Goal: Information Seeking & Learning: Find specific fact

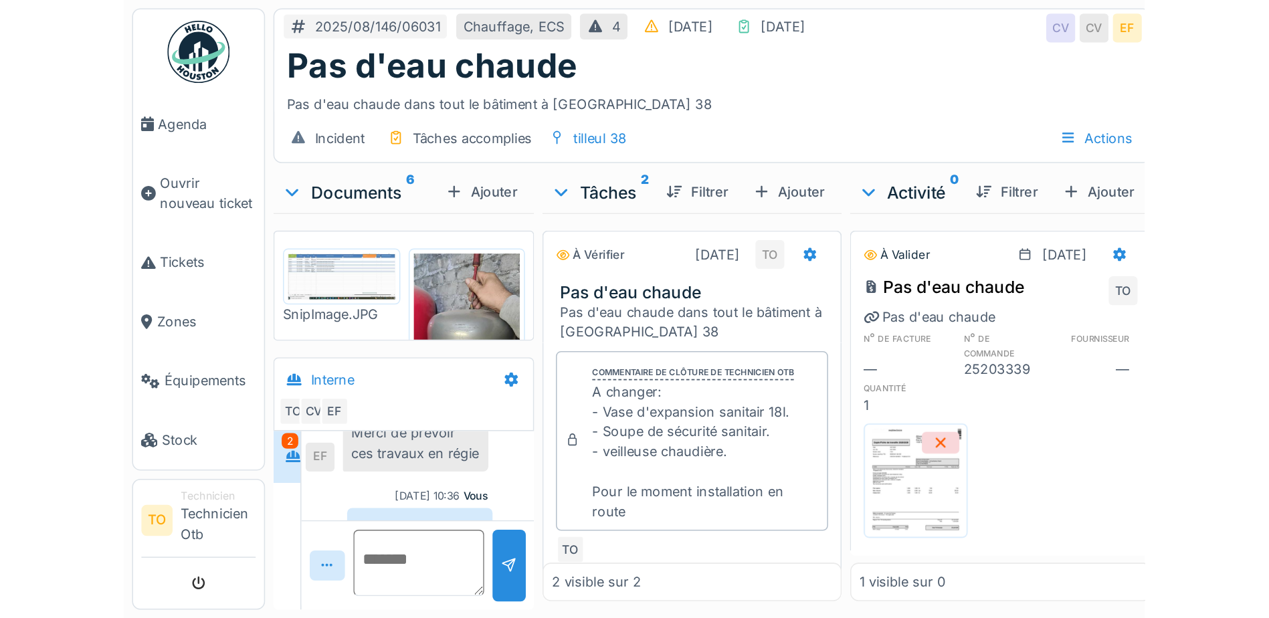
scroll to position [280, 0]
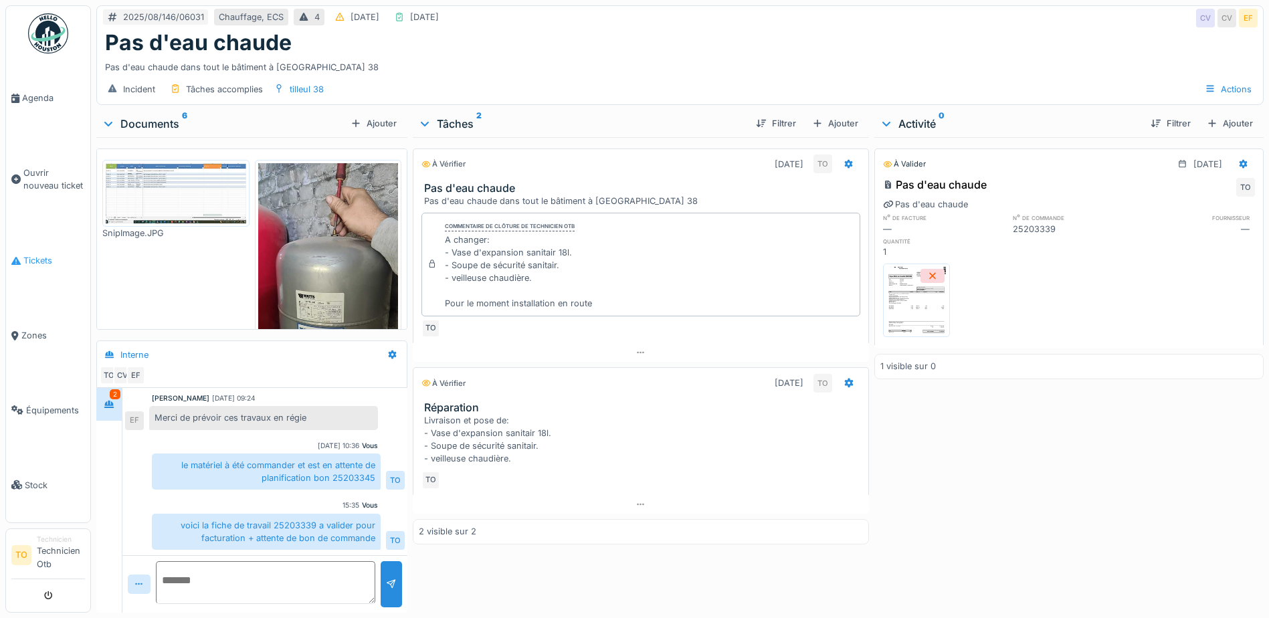
click at [48, 264] on span "Tickets" at bounding box center [54, 260] width 62 height 13
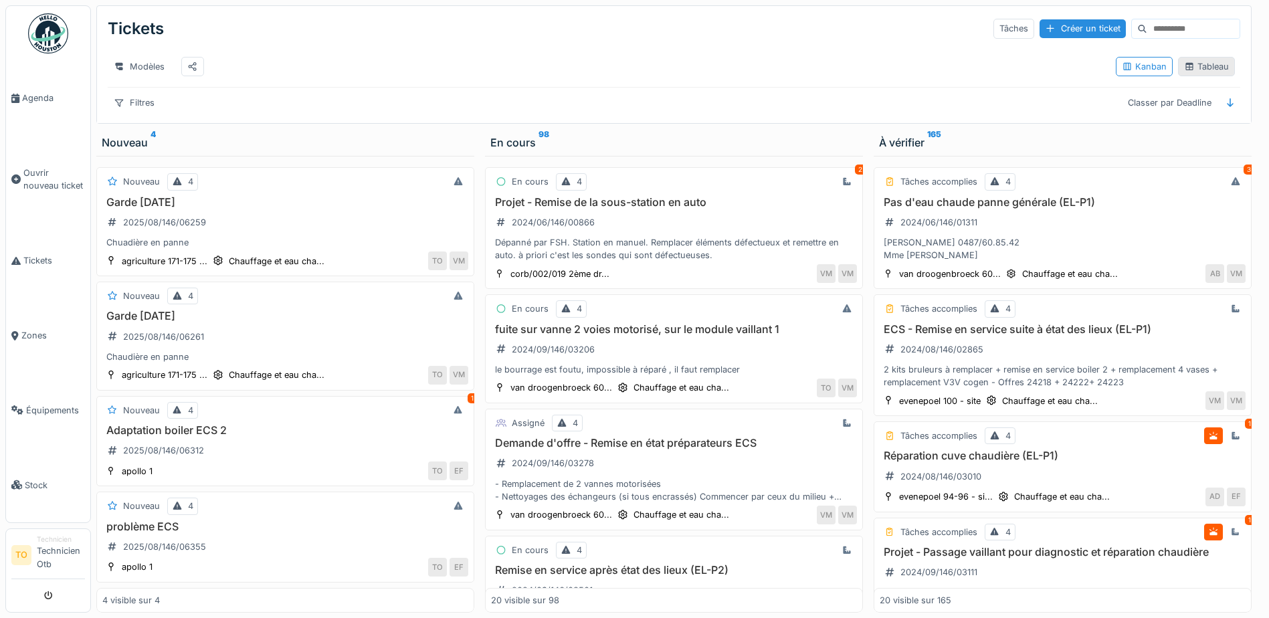
click at [1198, 66] on div "Tableau" at bounding box center [1206, 66] width 57 height 19
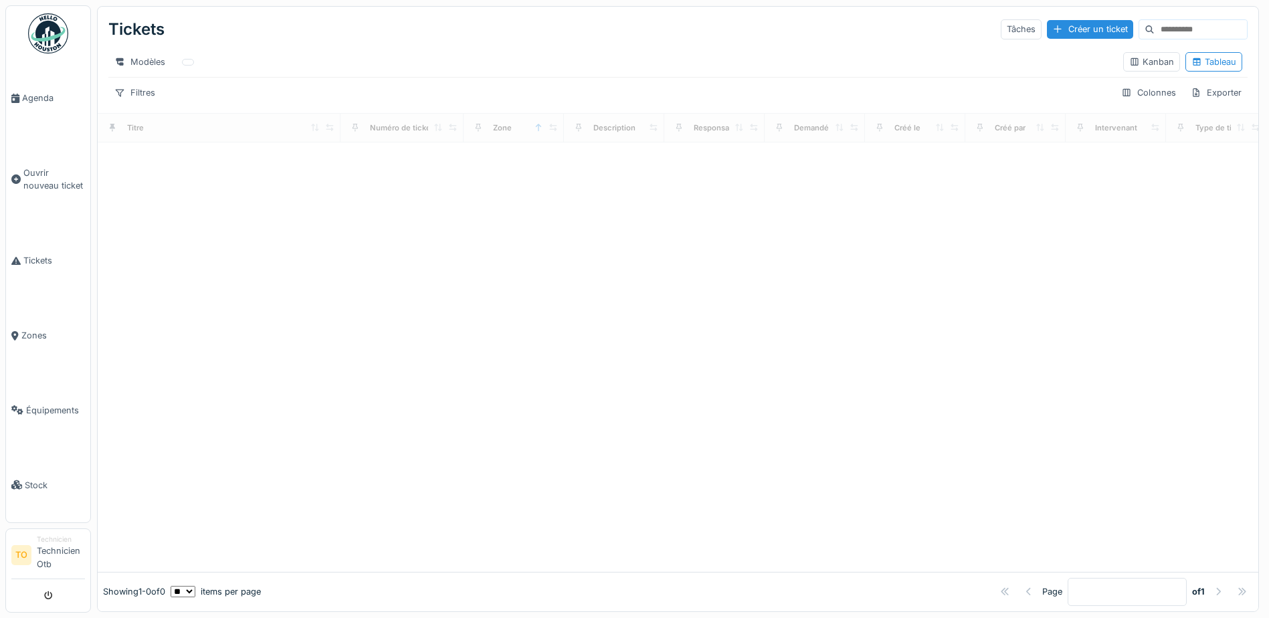
click at [1176, 21] on input at bounding box center [1201, 29] width 92 height 19
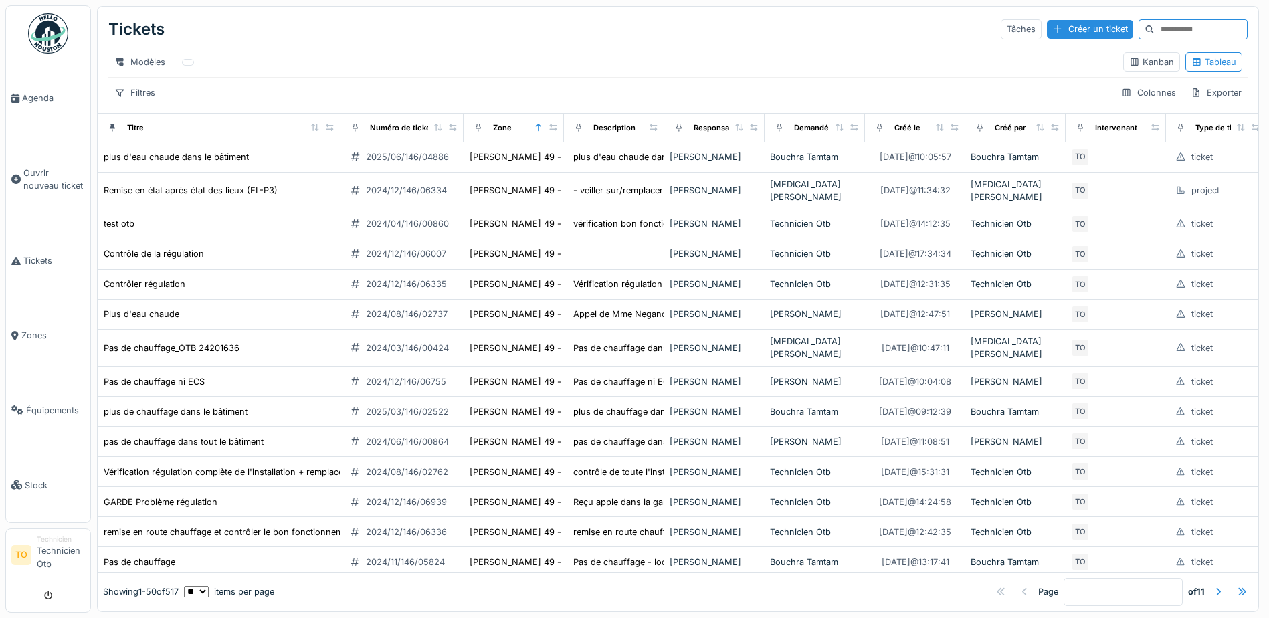
paste input "**********"
type input "**********"
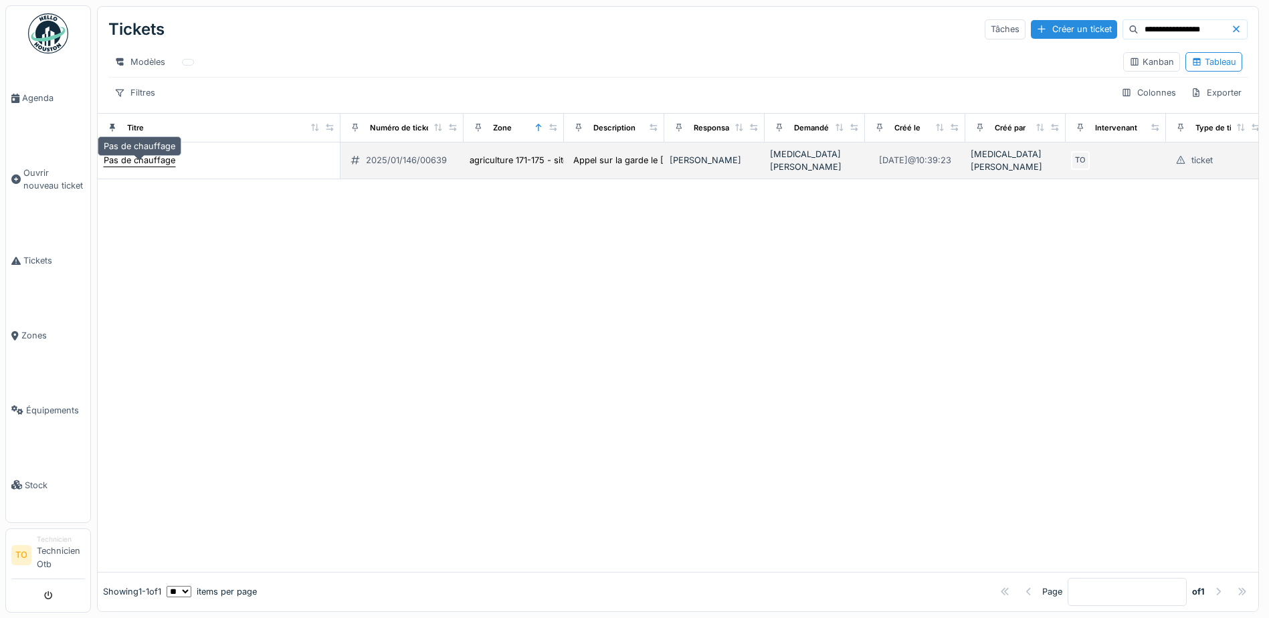
click at [147, 167] on div "Pas de chauffage" at bounding box center [140, 160] width 72 height 13
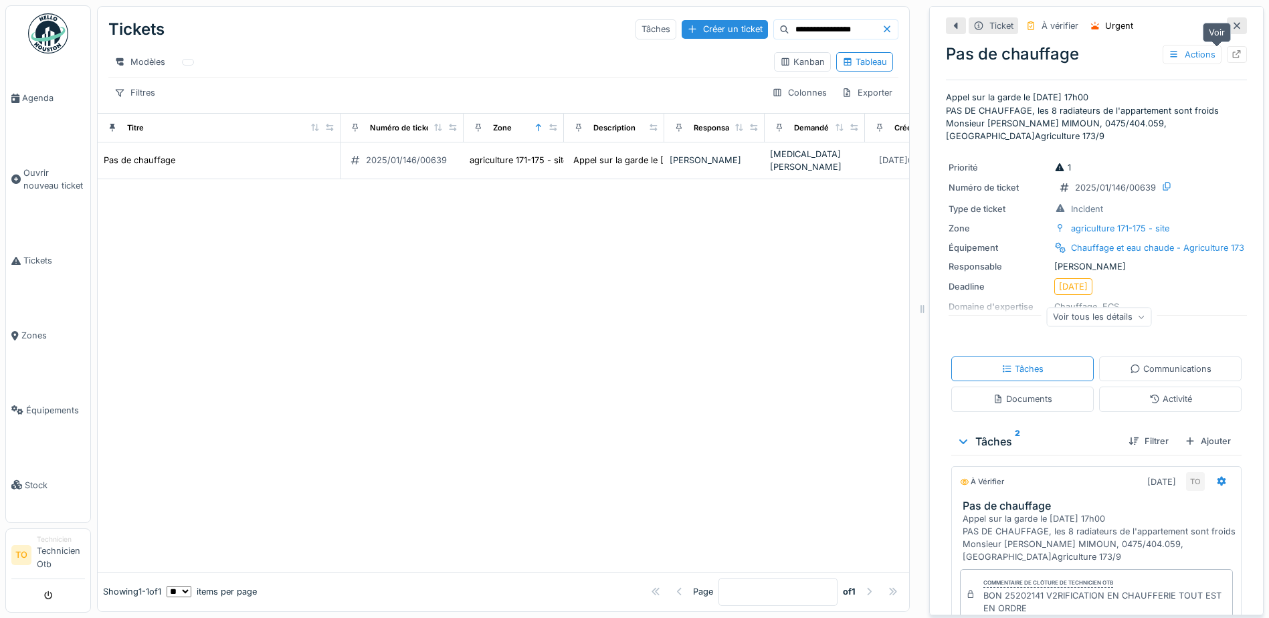
click at [1227, 52] on div at bounding box center [1237, 54] width 20 height 17
click at [1227, 21] on div at bounding box center [1237, 25] width 20 height 17
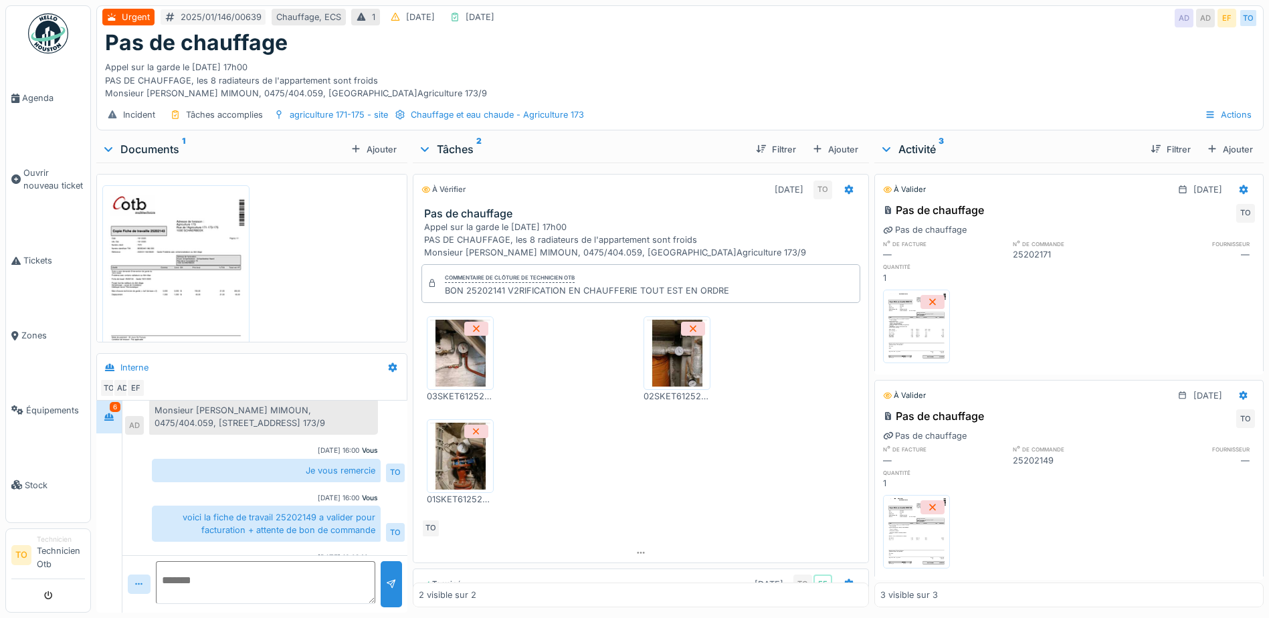
scroll to position [306, 0]
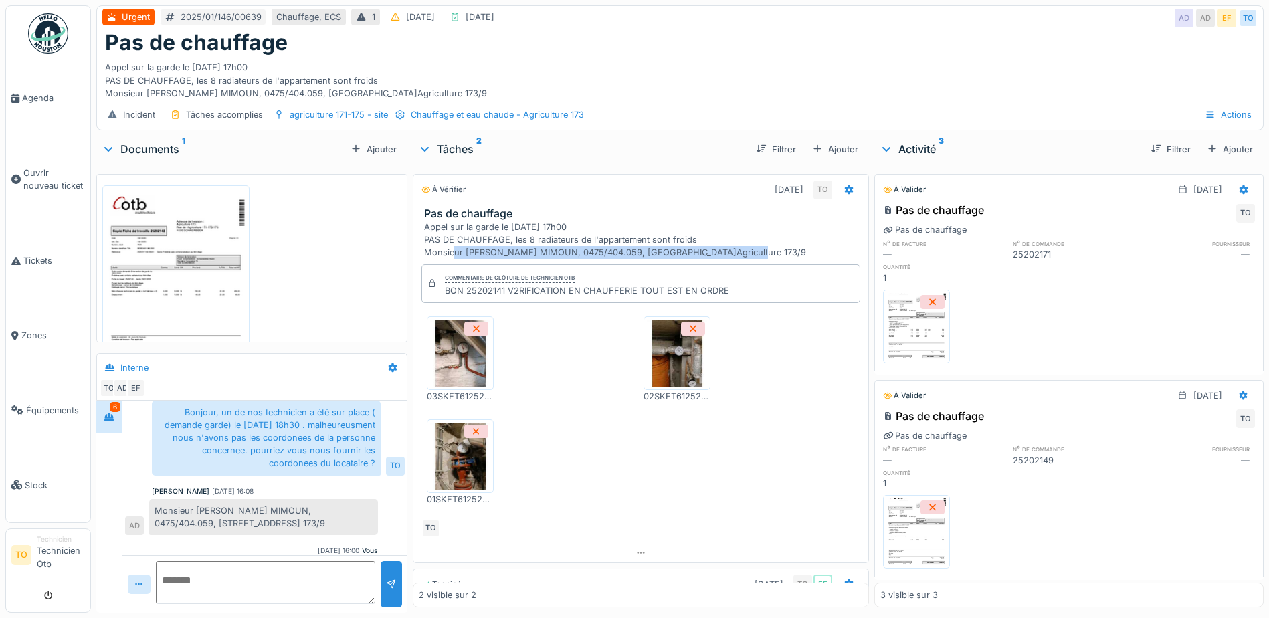
drag, startPoint x: 712, startPoint y: 249, endPoint x: 414, endPoint y: 258, distance: 298.6
click at [414, 258] on div "Pas de chauffage Appel sur la garde le [DATE] 17h00 PAS DE CHAUFFAGE, les 8 rad…" at bounding box center [641, 233] width 455 height 52
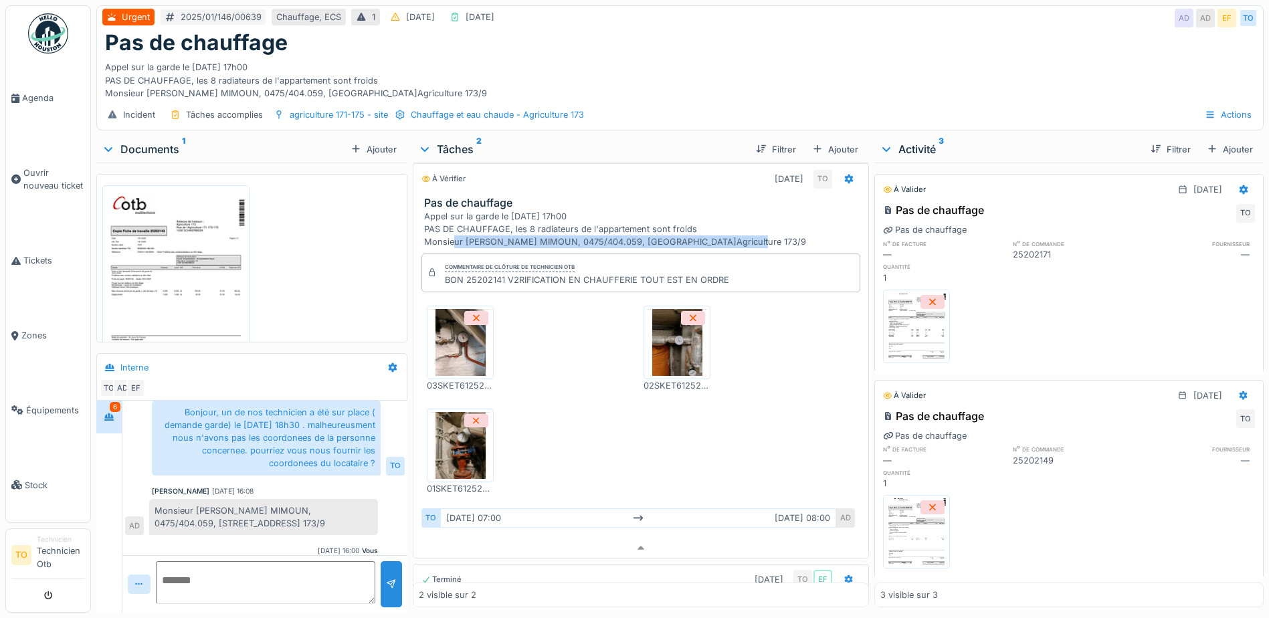
copy div "Monsieur [PERSON_NAME] MIMOUN, 0475/404.059, [STREET_ADDRESS] 173/9"
